Goal: Find specific page/section: Find specific page/section

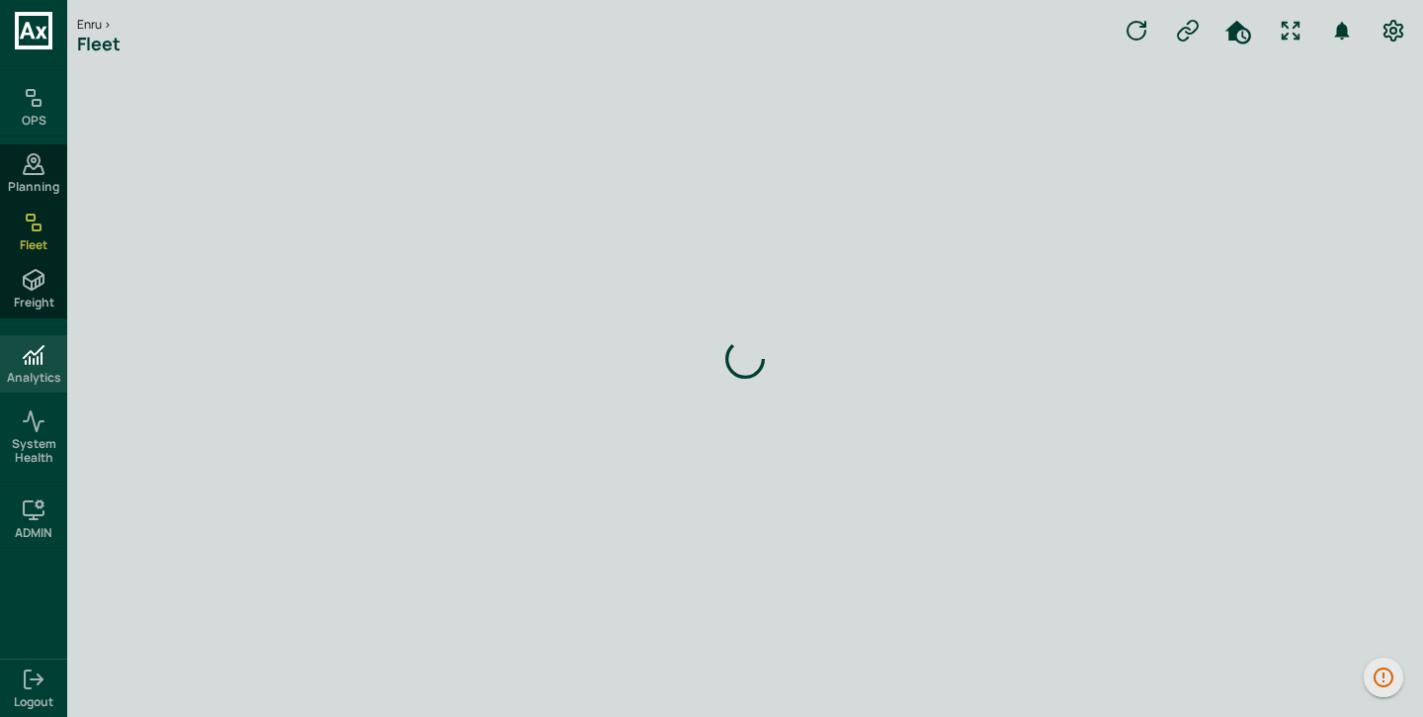
click at [25, 345] on icon at bounding box center [34, 355] width 24 height 24
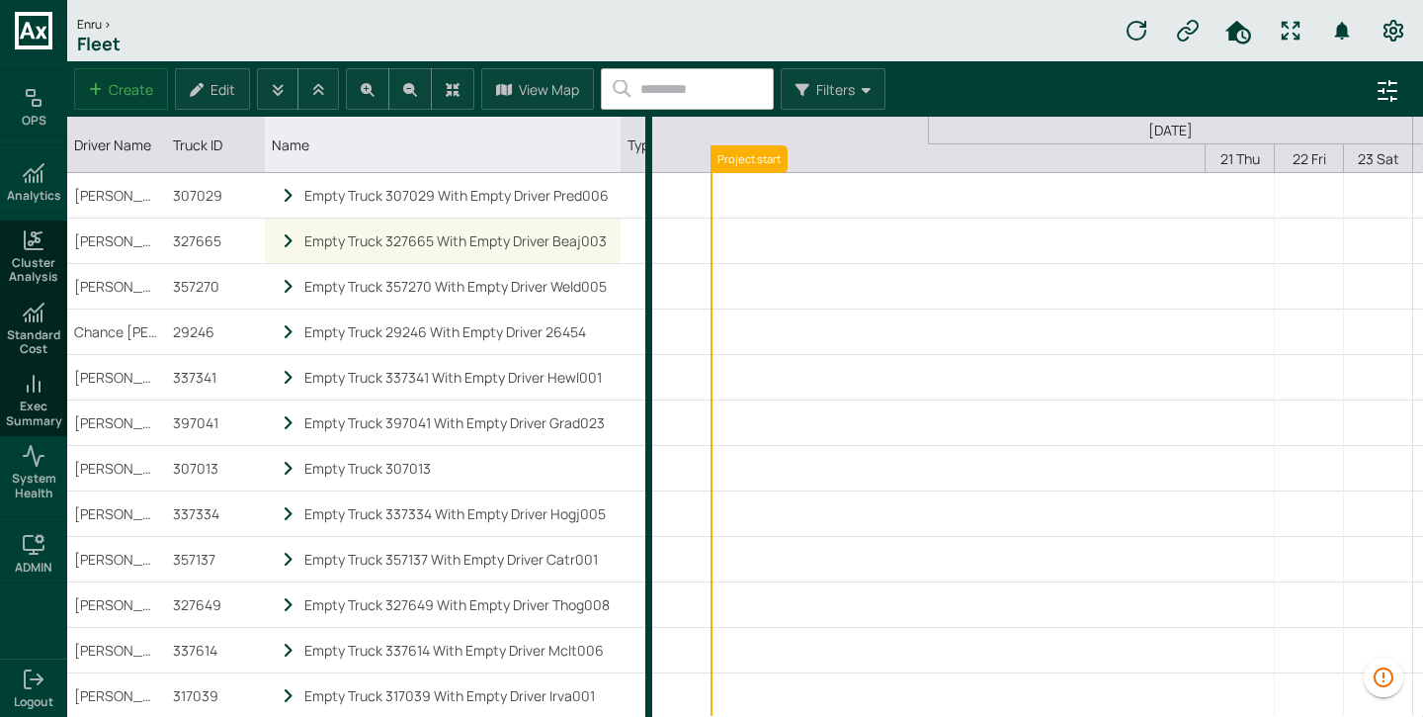
scroll to position [0, 618]
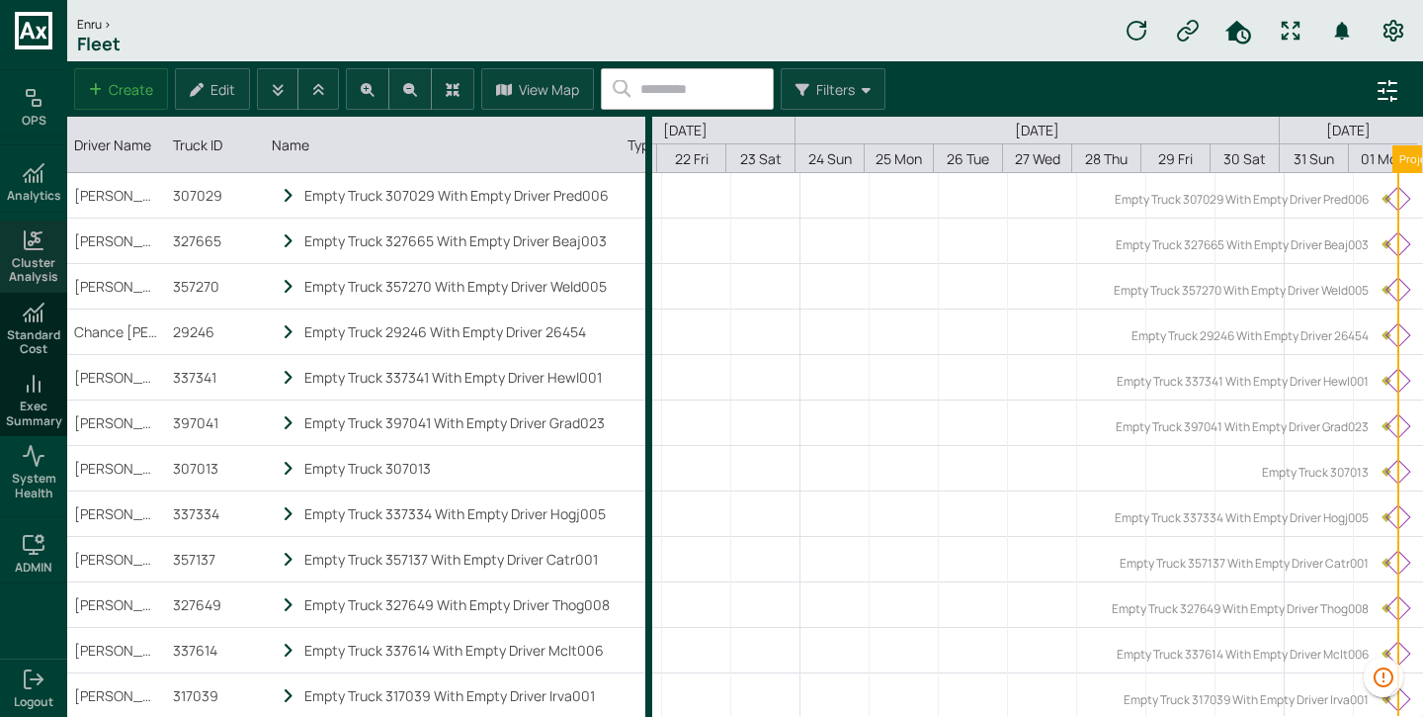
click at [18, 234] on div "Cluster Analysis" at bounding box center [33, 256] width 67 height 72
